Goal: Task Accomplishment & Management: Manage account settings

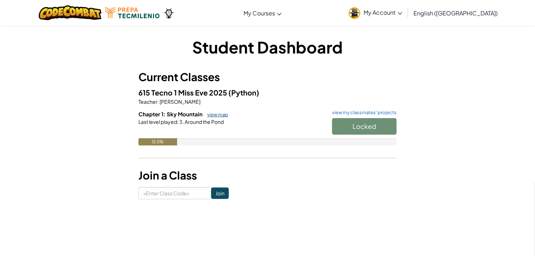
click at [222, 113] on link "view map" at bounding box center [216, 115] width 24 height 6
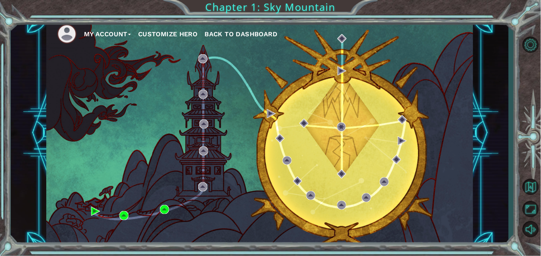
click at [87, 213] on div "My Account Customize Hero Back to Dashboard" at bounding box center [259, 132] width 427 height 225
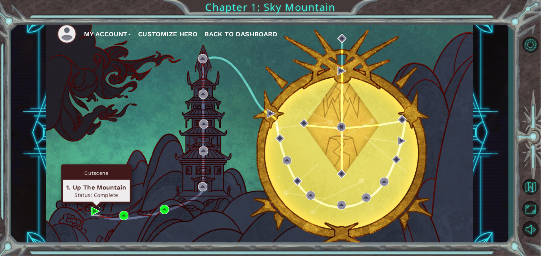
click at [98, 208] on img at bounding box center [95, 211] width 9 height 9
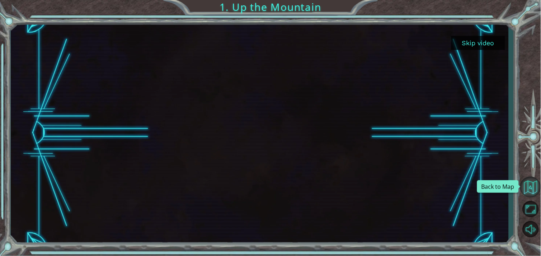
click at [530, 192] on button "Back to Map" at bounding box center [530, 187] width 21 height 21
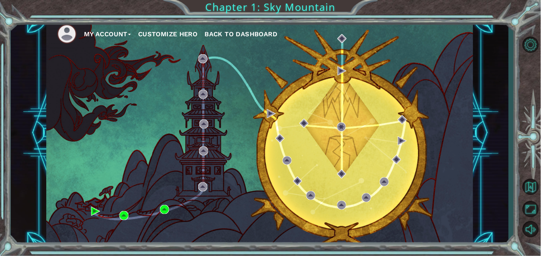
click at [106, 38] on button "My Account" at bounding box center [107, 34] width 47 height 11
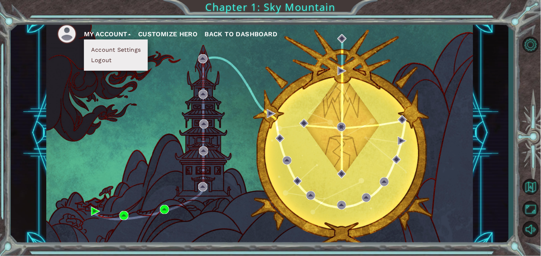
click at [153, 30] on button "Customize Hero" at bounding box center [168, 34] width 60 height 11
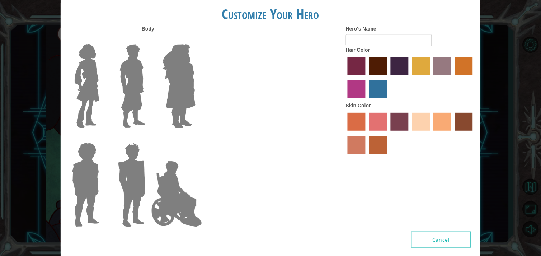
type input "[PERSON_NAME]"
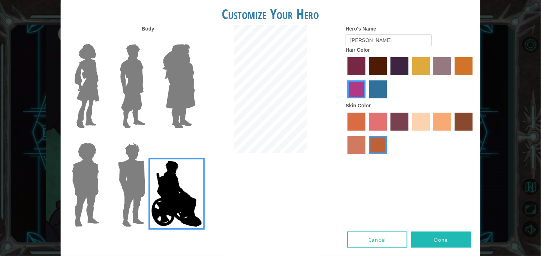
click at [460, 121] on label "karma skin color" at bounding box center [464, 122] width 18 height 18
click at [452, 133] on input "karma skin color" at bounding box center [452, 133] width 0 height 0
click at [379, 146] on label "smoke tree skin color" at bounding box center [378, 145] width 18 height 18
click at [367, 156] on input "smoke tree skin color" at bounding box center [367, 156] width 0 height 0
click at [374, 88] on label "lachmara hair color" at bounding box center [378, 89] width 18 height 18
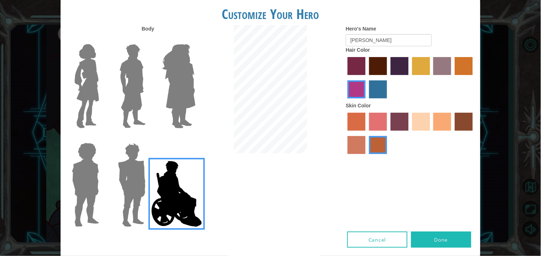
click at [367, 101] on input "lachmara hair color" at bounding box center [367, 101] width 0 height 0
click at [445, 75] on label "bazaar hair color" at bounding box center [442, 66] width 18 height 18
click at [431, 78] on input "bazaar hair color" at bounding box center [431, 78] width 0 height 0
click at [381, 88] on label "lachmara hair color" at bounding box center [378, 89] width 18 height 18
click at [367, 101] on input "lachmara hair color" at bounding box center [367, 101] width 0 height 0
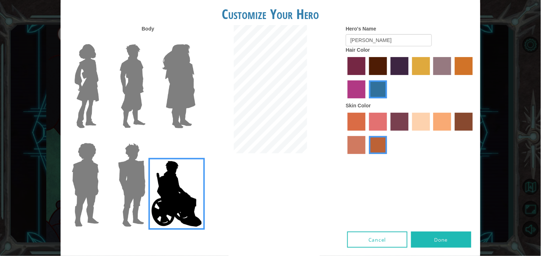
click at [359, 123] on label "sorbus skin color" at bounding box center [357, 122] width 18 height 18
click at [345, 133] on input "sorbus skin color" at bounding box center [345, 133] width 0 height 0
click at [414, 126] on label "sandy beach skin color" at bounding box center [421, 122] width 18 height 18
click at [410, 133] on input "sandy beach skin color" at bounding box center [410, 133] width 0 height 0
click at [356, 122] on label "sorbus skin color" at bounding box center [357, 122] width 18 height 18
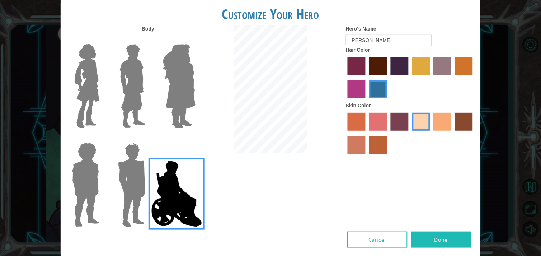
click at [345, 133] on input "sorbus skin color" at bounding box center [345, 133] width 0 height 0
click at [378, 128] on label "froly skin color" at bounding box center [378, 122] width 18 height 18
click at [367, 133] on input "froly skin color" at bounding box center [367, 133] width 0 height 0
click at [365, 131] on label "sorbus skin color" at bounding box center [357, 122] width 18 height 18
click at [345, 133] on input "sorbus skin color" at bounding box center [345, 133] width 0 height 0
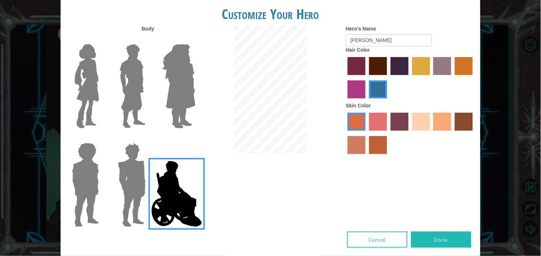
click at [431, 239] on button "Done" at bounding box center [441, 239] width 60 height 16
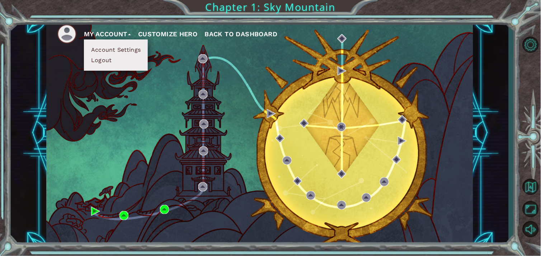
click at [265, 36] on span "Back to Dashboard" at bounding box center [241, 34] width 73 height 8
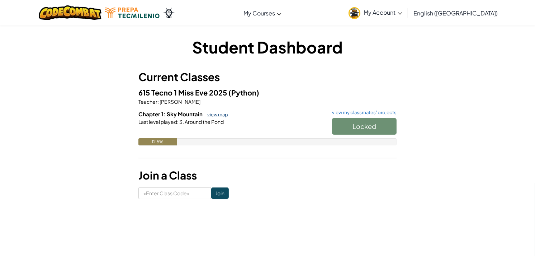
click at [213, 112] on link "view map" at bounding box center [216, 115] width 24 height 6
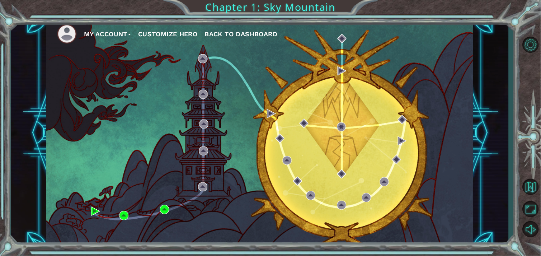
click at [62, 29] on img at bounding box center [67, 34] width 20 height 20
click at [85, 34] on button "My Account" at bounding box center [107, 34] width 47 height 11
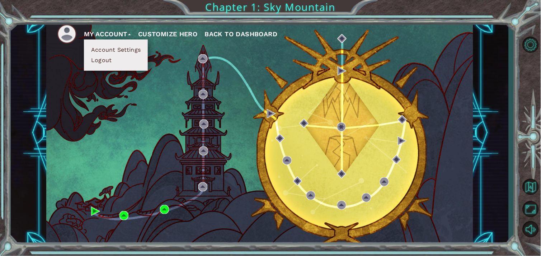
click at [115, 50] on button "Account Settings" at bounding box center [116, 50] width 54 height 8
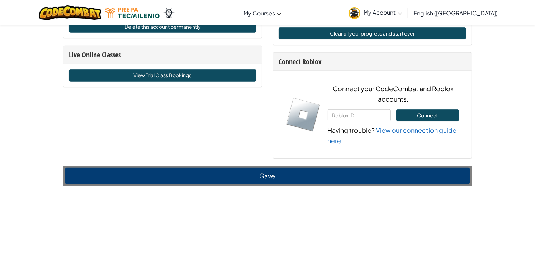
scroll to position [438, 0]
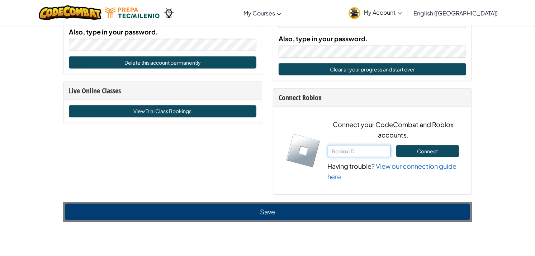
click at [360, 150] on input "text" at bounding box center [359, 151] width 63 height 12
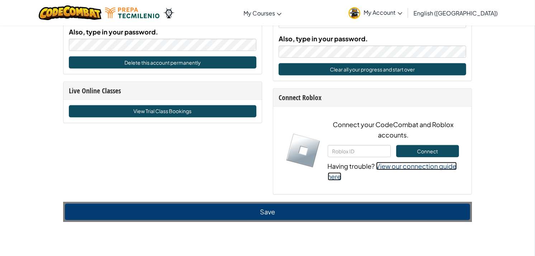
click at [409, 168] on link "View our connection guide here" at bounding box center [392, 171] width 129 height 19
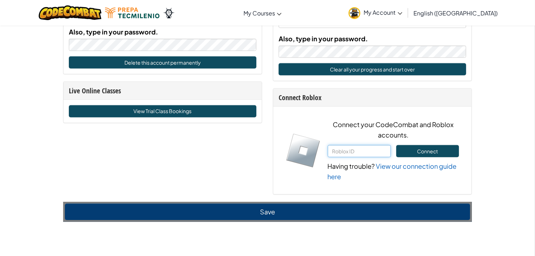
click at [377, 149] on input "text" at bounding box center [359, 151] width 63 height 12
paste input "1210991395"
type input "1210991395"
click at [414, 151] on button "Connect" at bounding box center [428, 151] width 63 height 12
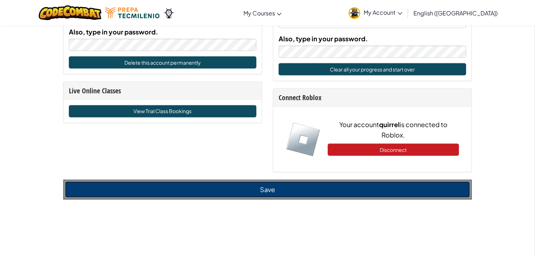
click at [357, 189] on button "Save" at bounding box center [267, 189] width 405 height 17
click at [275, 189] on button "Save" at bounding box center [267, 189] width 405 height 17
click at [214, 189] on button "Save" at bounding box center [267, 189] width 405 height 17
